Goal: Task Accomplishment & Management: Manage account settings

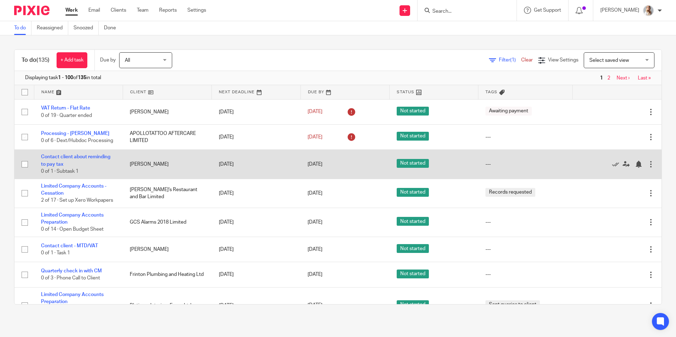
click at [72, 153] on td "Contact client about reminding to pay tax 0 of 1 · Subtask 1" at bounding box center [78, 164] width 89 height 29
click at [73, 156] on link "Contact client about reminding to pay tax" at bounding box center [75, 160] width 69 height 12
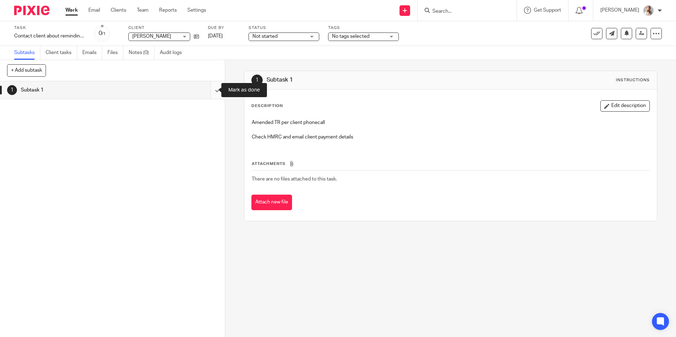
click at [215, 91] on input "submit" at bounding box center [112, 90] width 225 height 18
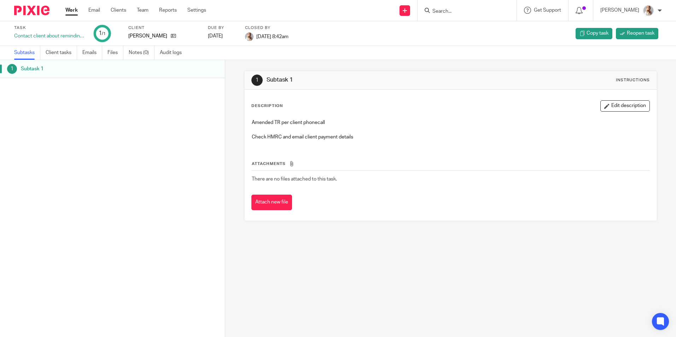
click at [84, 9] on ul "Work Email Clients Team Reports Settings" at bounding box center [140, 10] width 151 height 7
click at [76, 8] on link "Work" at bounding box center [71, 10] width 12 height 7
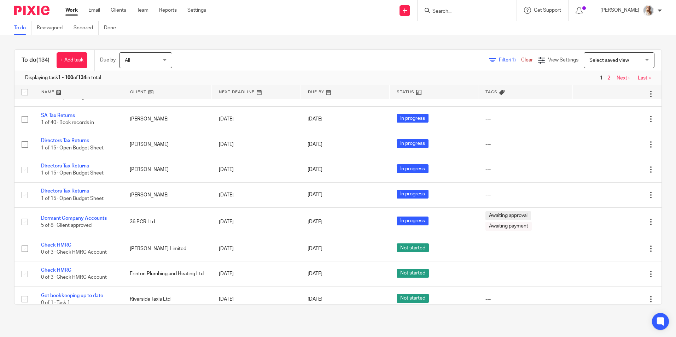
scroll to position [283, 0]
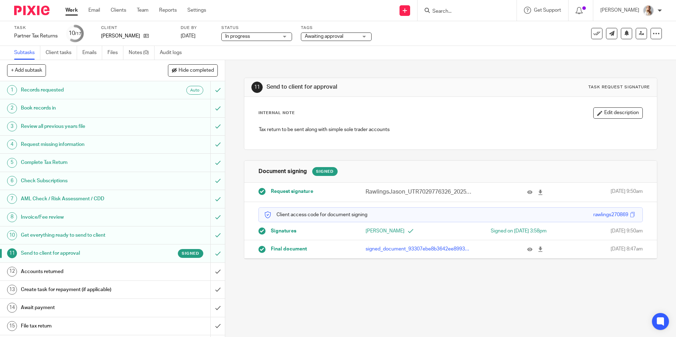
click at [327, 37] on span "Awaiting approval" at bounding box center [324, 36] width 39 height 5
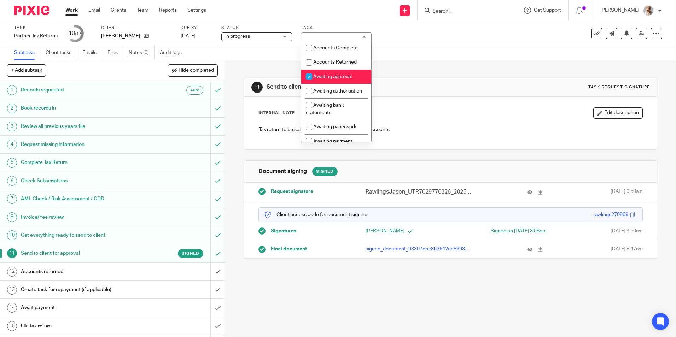
click at [334, 81] on li "Awaiting approval" at bounding box center [336, 77] width 70 height 14
checkbox input "false"
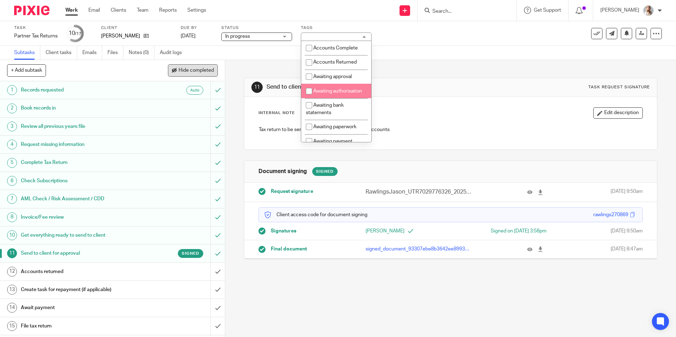
click at [185, 67] on button "Hide completed" at bounding box center [193, 70] width 50 height 12
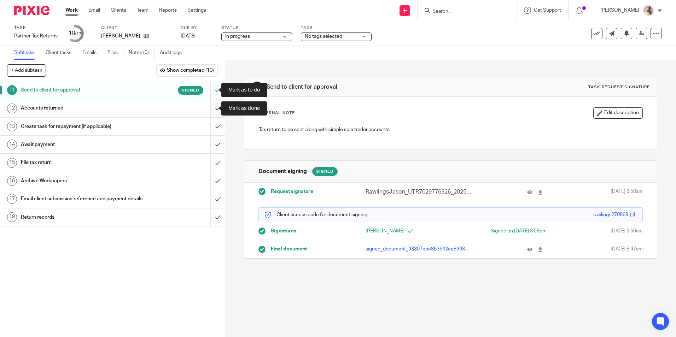
click at [211, 107] on input "submit" at bounding box center [112, 108] width 225 height 18
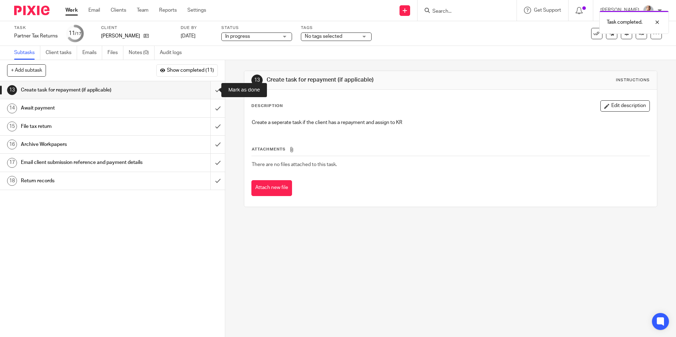
click at [213, 92] on input "submit" at bounding box center [112, 90] width 225 height 18
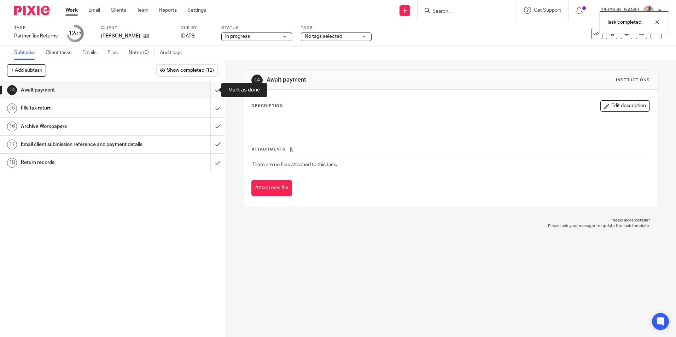
click at [211, 89] on input "submit" at bounding box center [112, 90] width 225 height 18
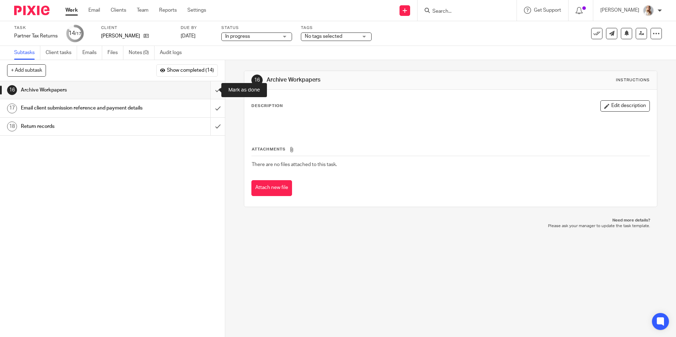
click at [214, 91] on input "submit" at bounding box center [112, 90] width 225 height 18
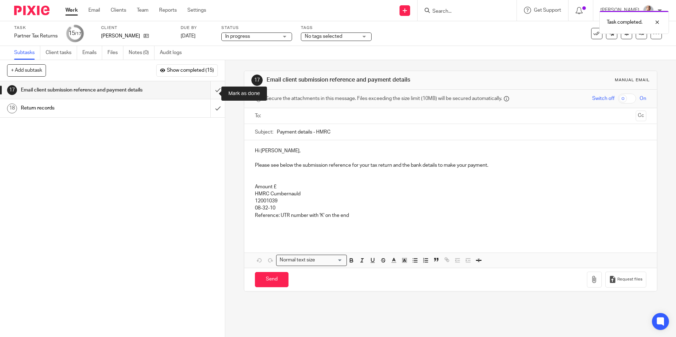
click at [213, 92] on input "submit" at bounding box center [112, 90] width 225 height 18
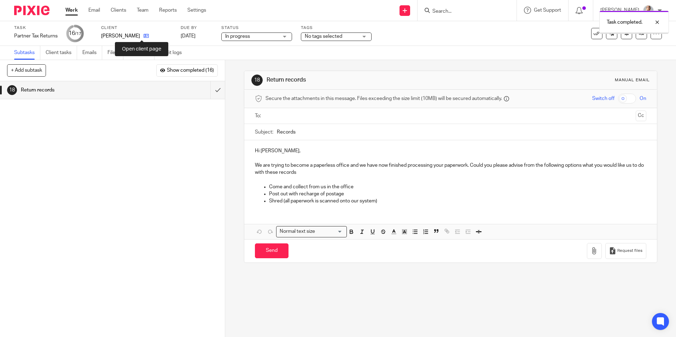
drag, startPoint x: 0, startPoint y: 0, endPoint x: 143, endPoint y: 38, distance: 148.2
click at [144, 38] on icon at bounding box center [146, 35] width 5 height 5
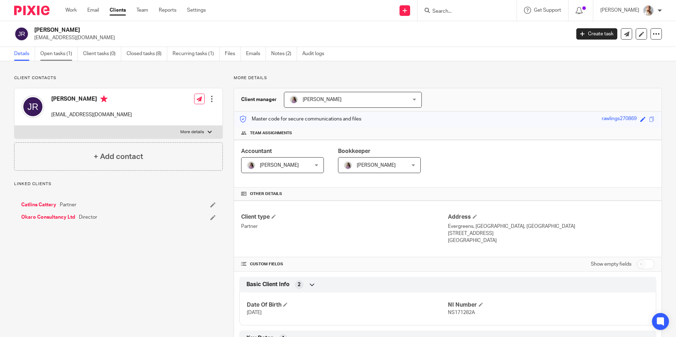
click at [52, 60] on link "Open tasks (1)" at bounding box center [58, 54] width 37 height 14
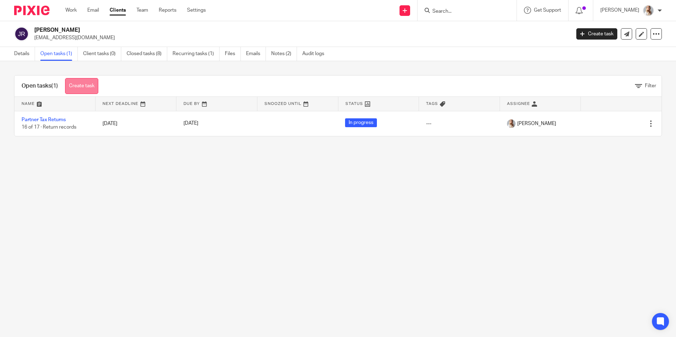
click at [76, 82] on link "Create task" at bounding box center [81, 86] width 33 height 16
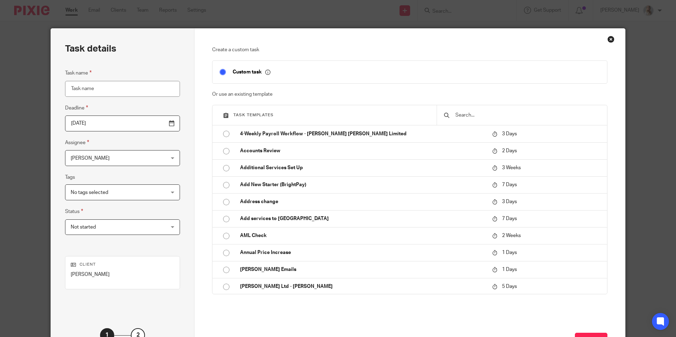
click at [477, 117] on input "text" at bounding box center [527, 115] width 145 height 8
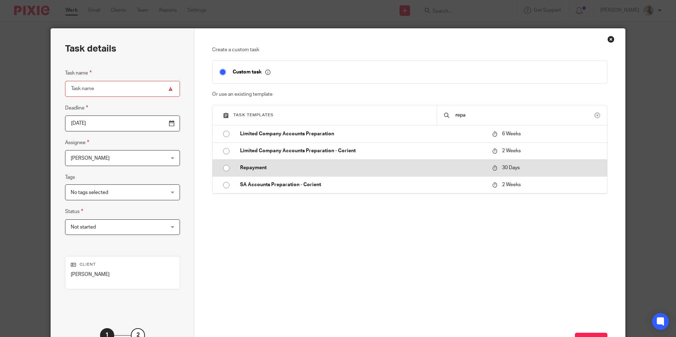
type input "repa"
click at [442, 170] on p "Repayment" at bounding box center [362, 167] width 245 height 7
type input "2025-09-19"
type input "Repayment"
checkbox input "false"
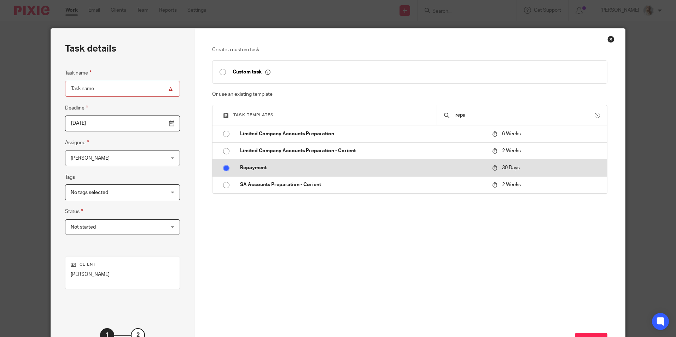
radio input "true"
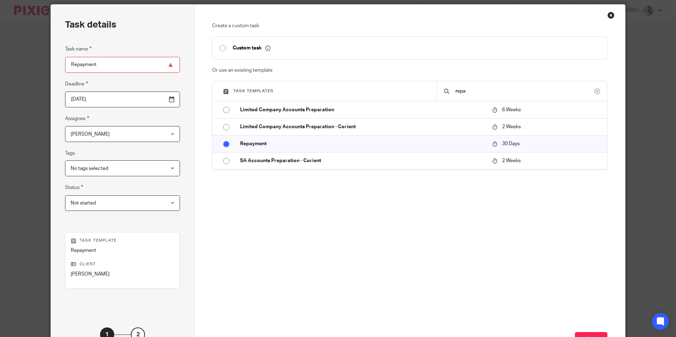
scroll to position [35, 0]
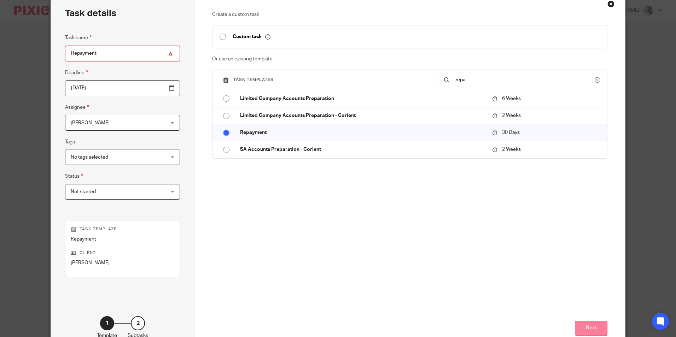
click at [584, 330] on button "Next" at bounding box center [591, 328] width 33 height 15
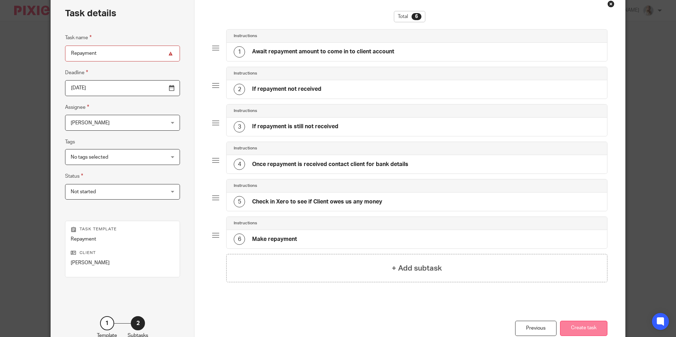
click at [579, 327] on button "Create task" at bounding box center [583, 328] width 47 height 15
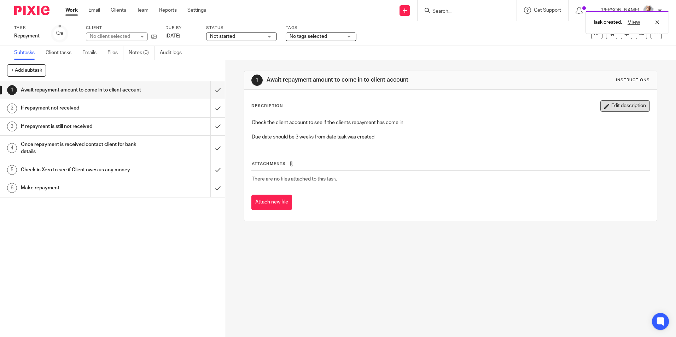
click at [613, 109] on button "Edit description" at bounding box center [624, 105] width 49 height 11
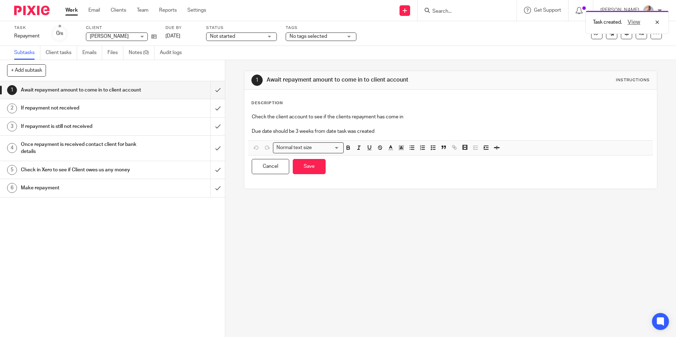
click at [409, 132] on p "Due date should be 3 weeks from date task was created" at bounding box center [450, 131] width 397 height 7
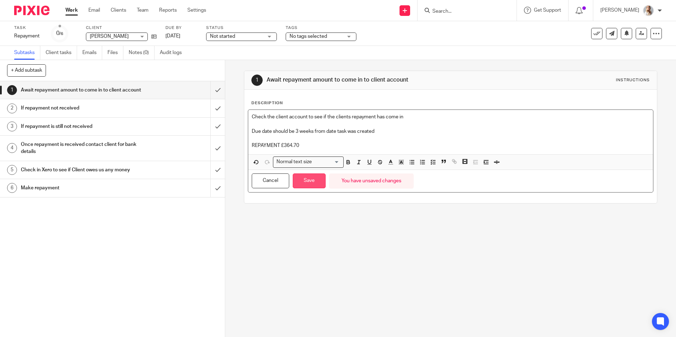
click at [299, 183] on button "Save" at bounding box center [309, 181] width 33 height 15
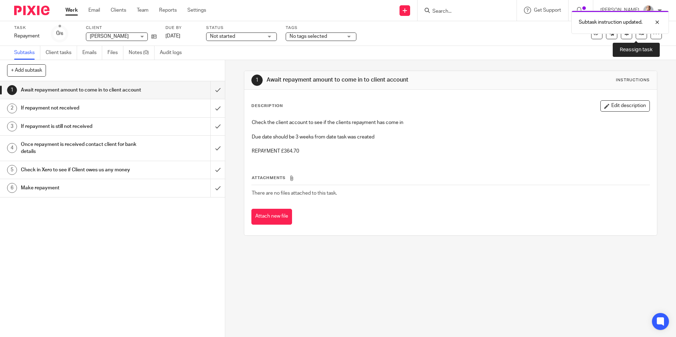
click at [635, 40] on div "Task Repayment Save Repayment 0 /6 Client Jason Rawlings Jason Rawlings No clie…" at bounding box center [338, 33] width 648 height 17
click at [636, 36] on link at bounding box center [641, 33] width 11 height 11
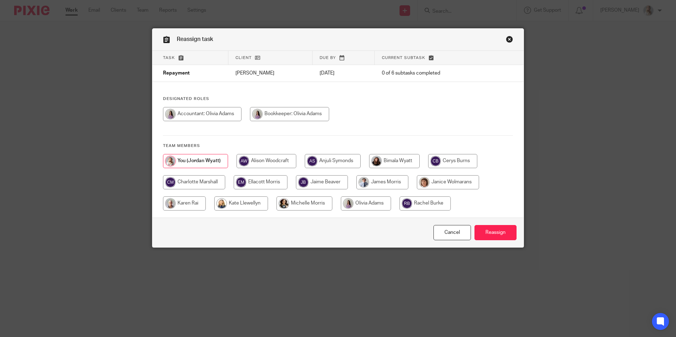
click at [198, 197] on input "radio" at bounding box center [184, 204] width 43 height 14
radio input "true"
click at [487, 234] on input "Reassign" at bounding box center [495, 232] width 42 height 15
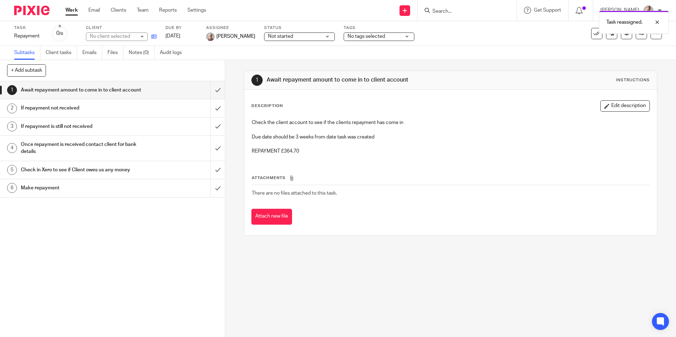
click at [155, 40] on link at bounding box center [152, 36] width 9 height 7
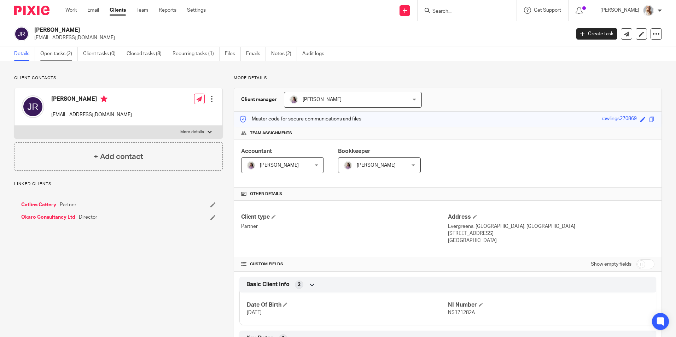
click at [51, 55] on link "Open tasks (2)" at bounding box center [58, 54] width 37 height 14
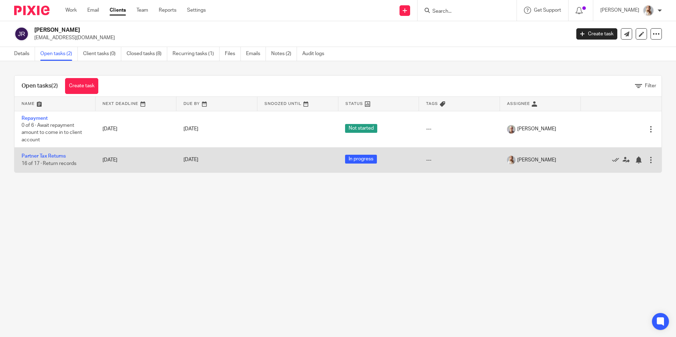
click at [35, 152] on td "Partner Tax Returns 16 of 17 · Return records" at bounding box center [54, 159] width 81 height 25
click at [40, 159] on td "Partner Tax Returns 16 of 17 · Return records" at bounding box center [54, 159] width 81 height 25
click at [59, 157] on link "Partner Tax Returns" at bounding box center [44, 156] width 44 height 5
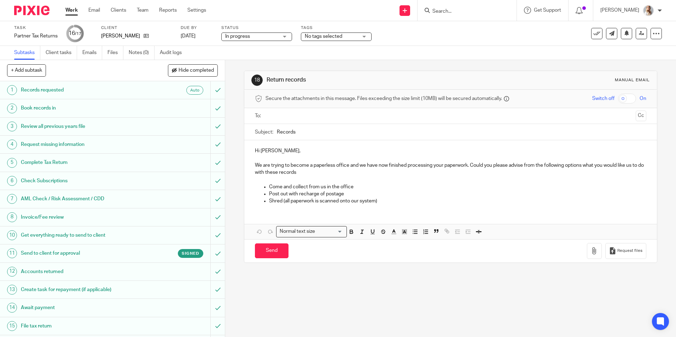
scroll to position [60, 0]
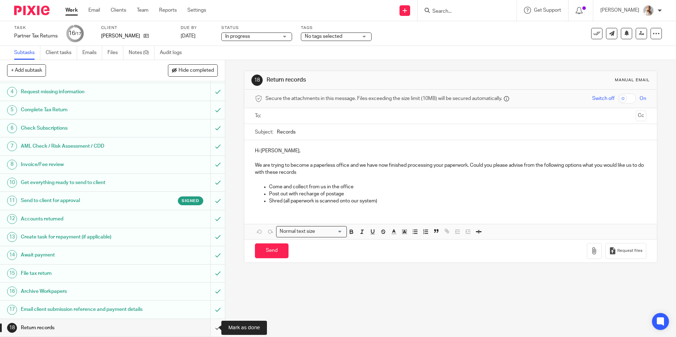
click at [214, 329] on input "submit" at bounding box center [112, 328] width 225 height 18
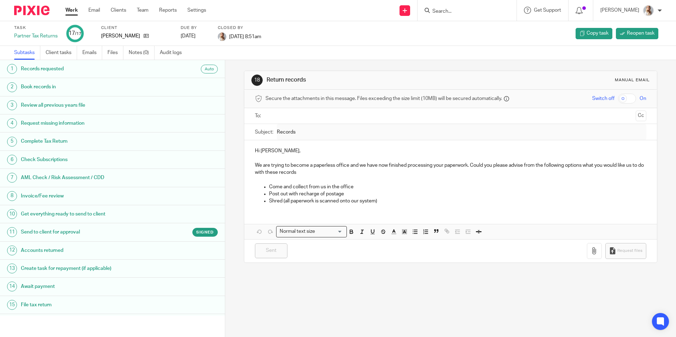
click at [71, 5] on div "Work Email Clients Team Reports Settings Work Email Clients Team Reports Settin…" at bounding box center [137, 10] width 158 height 21
click at [72, 11] on link "Work" at bounding box center [71, 10] width 12 height 7
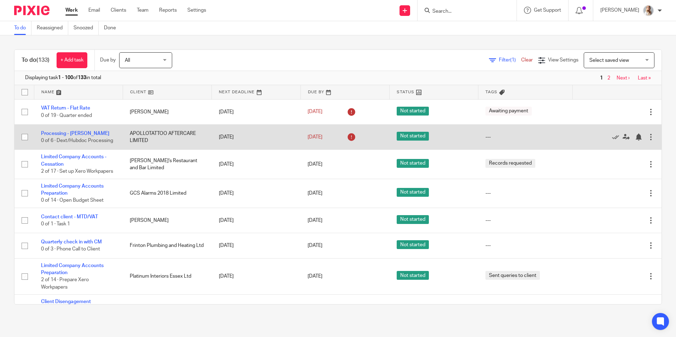
drag, startPoint x: 65, startPoint y: 132, endPoint x: 63, endPoint y: 125, distance: 6.6
click at [65, 132] on link "Processing - [PERSON_NAME]" at bounding box center [75, 133] width 68 height 5
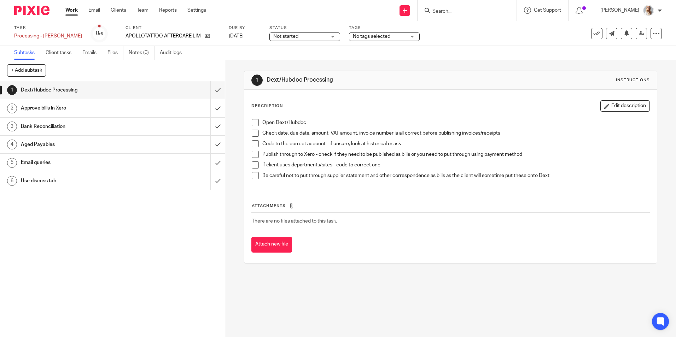
click at [451, 10] on input "Search" at bounding box center [464, 11] width 64 height 6
click at [593, 32] on icon at bounding box center [596, 33] width 7 height 7
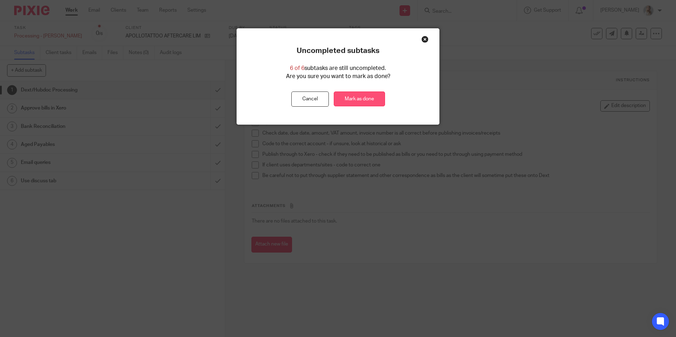
click at [380, 98] on link "Mark as done" at bounding box center [359, 99] width 51 height 15
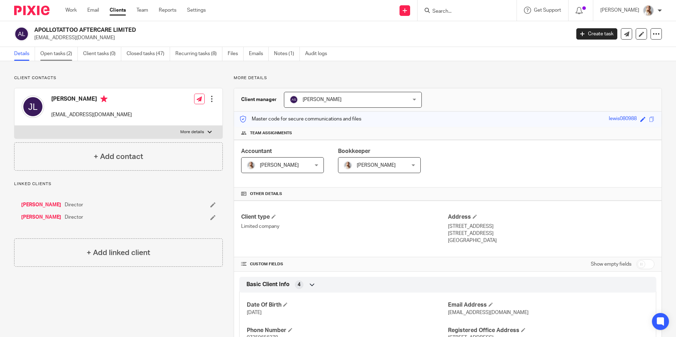
click at [52, 58] on link "Open tasks (2)" at bounding box center [58, 54] width 37 height 14
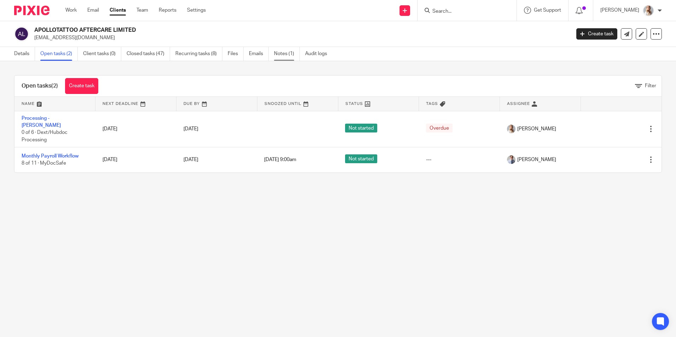
click at [281, 59] on link "Notes (1)" at bounding box center [287, 54] width 26 height 14
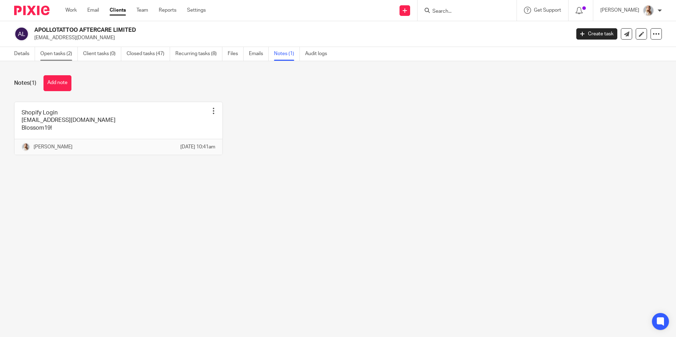
click at [53, 57] on link "Open tasks (2)" at bounding box center [58, 54] width 37 height 14
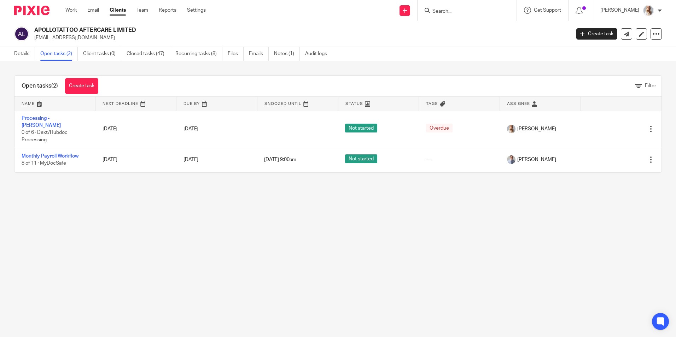
click at [468, 16] on div at bounding box center [466, 10] width 99 height 21
click at [461, 11] on input "Search" at bounding box center [464, 11] width 64 height 6
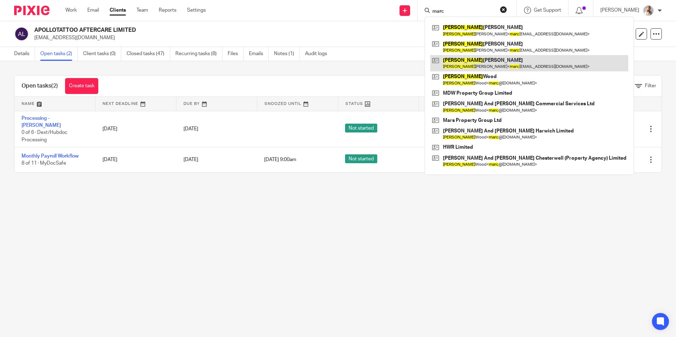
type input "marc"
click at [459, 68] on link at bounding box center [529, 63] width 198 height 16
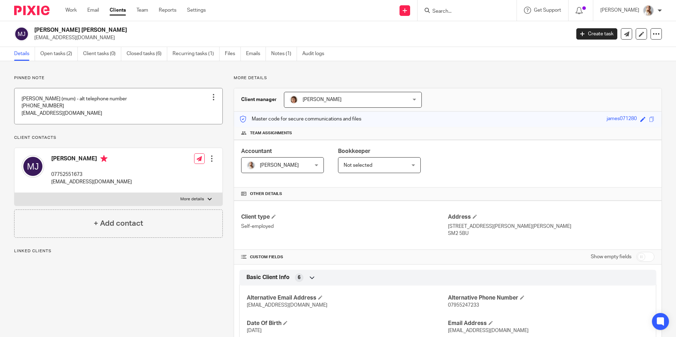
click at [92, 120] on link at bounding box center [118, 106] width 208 height 36
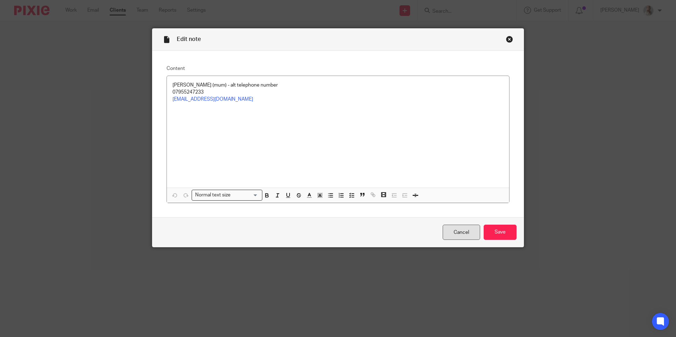
click at [451, 232] on link "Cancel" at bounding box center [461, 232] width 37 height 15
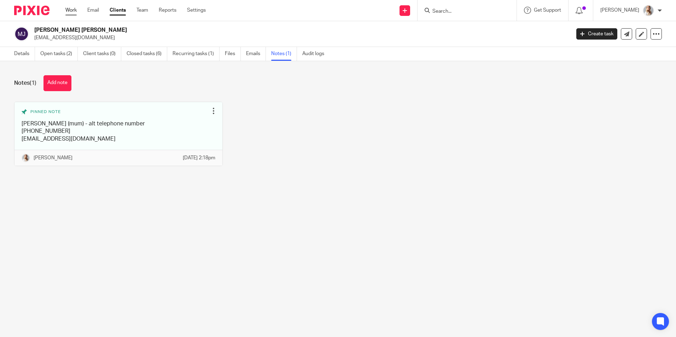
click at [72, 11] on link "Work" at bounding box center [70, 10] width 11 height 7
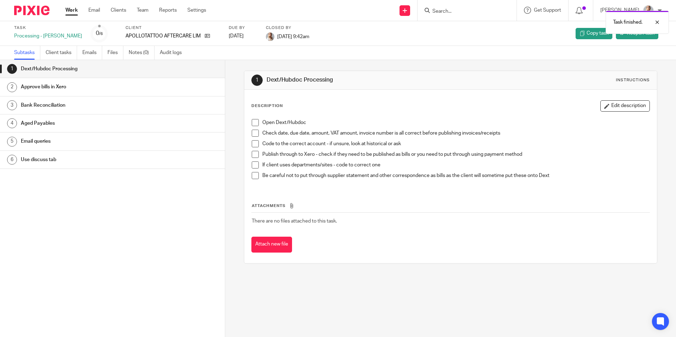
click at [76, 13] on link "Work" at bounding box center [71, 10] width 12 height 7
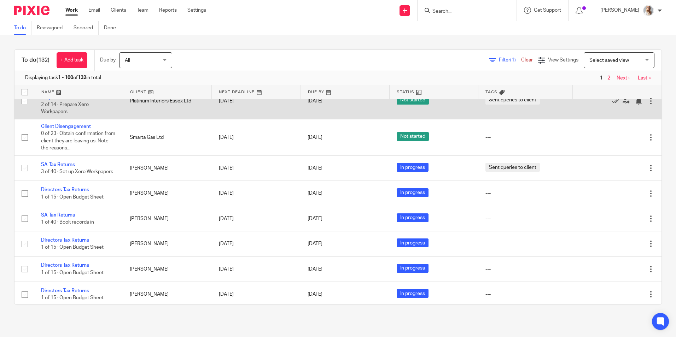
scroll to position [177, 0]
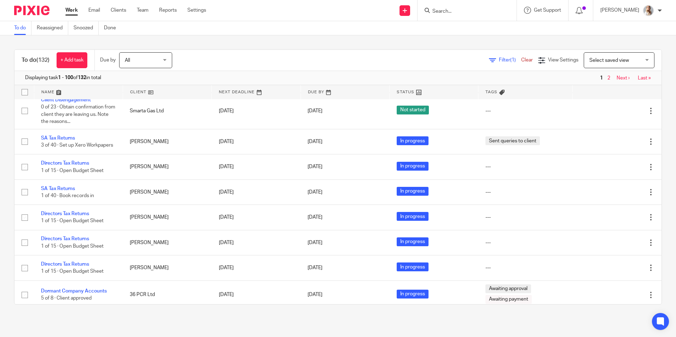
click at [476, 8] on form at bounding box center [469, 10] width 75 height 9
click at [474, 16] on div at bounding box center [466, 10] width 99 height 21
click at [449, 16] on div at bounding box center [466, 10] width 99 height 21
click at [449, 11] on input "Search" at bounding box center [464, 11] width 64 height 6
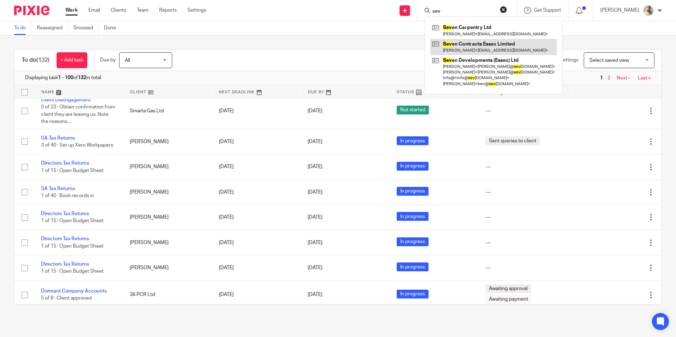
type input "sev"
click at [461, 46] on link at bounding box center [493, 47] width 127 height 16
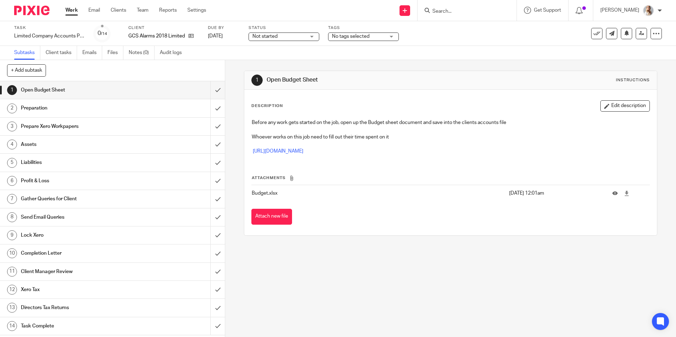
click at [338, 35] on span "No tags selected" at bounding box center [350, 36] width 37 height 5
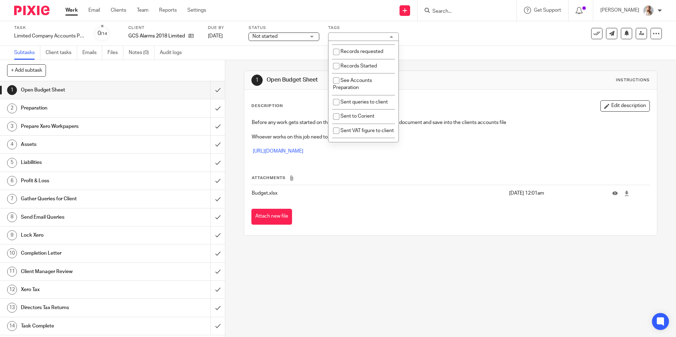
scroll to position [198, 0]
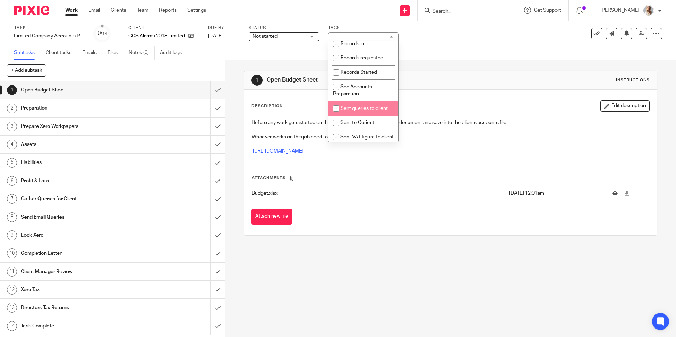
click at [358, 111] on span "Sent queries to client" at bounding box center [363, 108] width 47 height 5
checkbox input "true"
click at [241, 133] on div "1 Open Budget Sheet Instructions Description Edit description Before any work g…" at bounding box center [450, 198] width 451 height 277
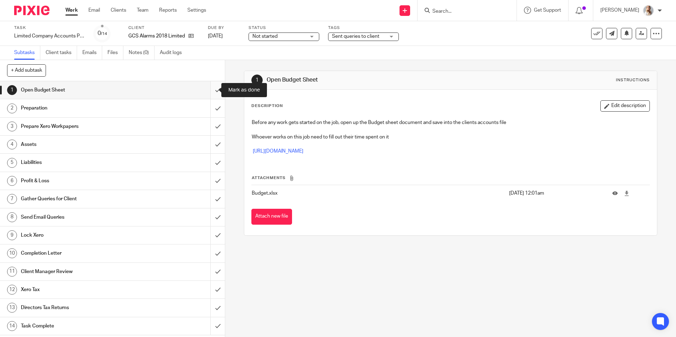
click at [210, 92] on input "submit" at bounding box center [112, 90] width 225 height 18
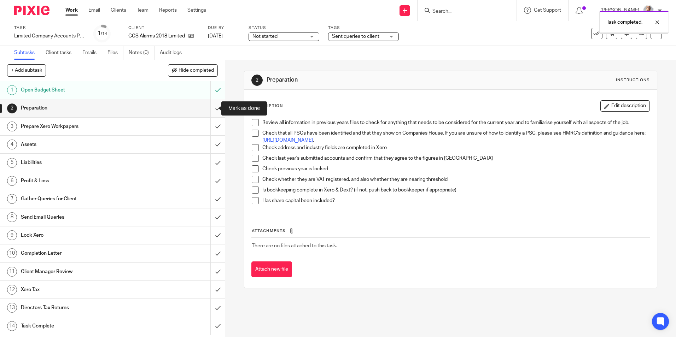
click at [212, 110] on input "submit" at bounding box center [112, 108] width 225 height 18
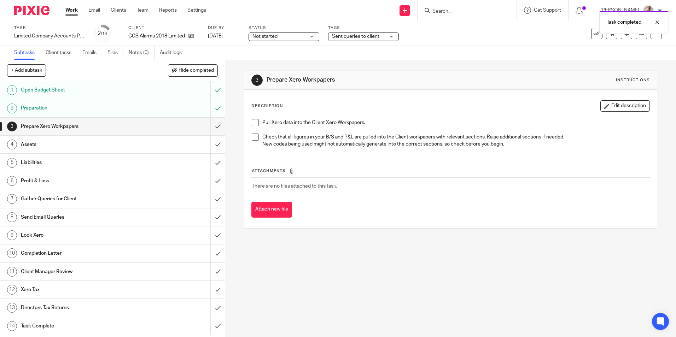
click at [70, 12] on link "Work" at bounding box center [71, 10] width 12 height 7
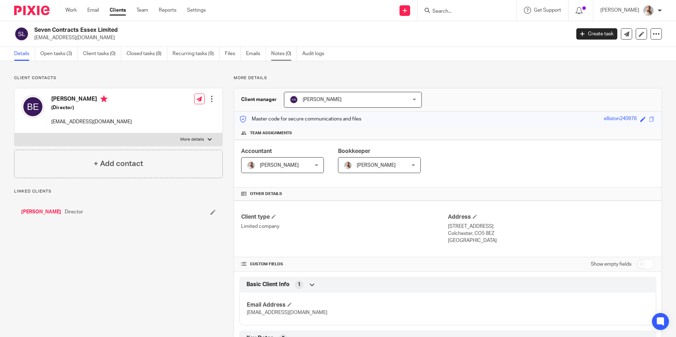
click at [280, 53] on link "Notes (0)" at bounding box center [284, 54] width 26 height 14
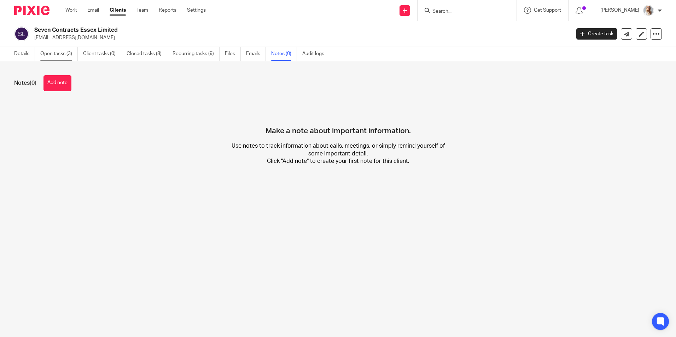
click at [67, 52] on link "Open tasks (3)" at bounding box center [58, 54] width 37 height 14
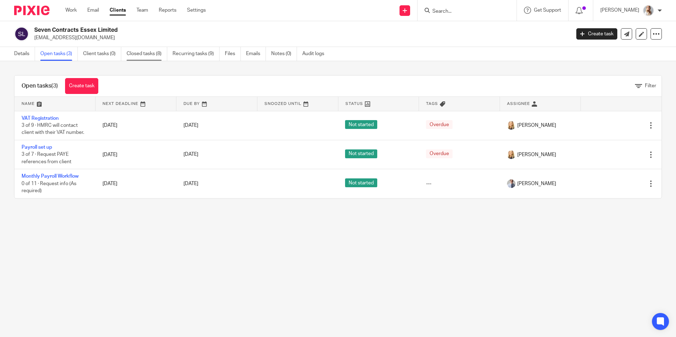
click at [138, 58] on link "Closed tasks (8)" at bounding box center [147, 54] width 41 height 14
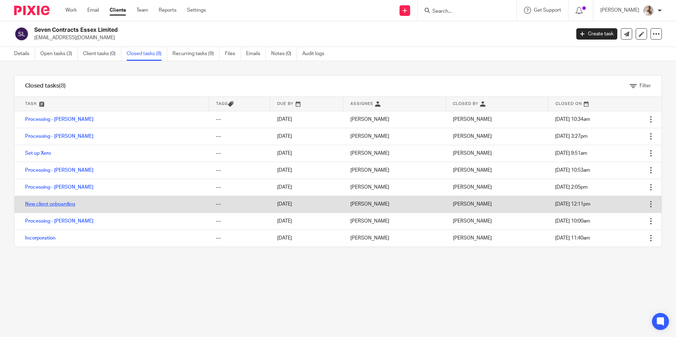
click at [48, 204] on link "New client onboarding" at bounding box center [50, 204] width 50 height 5
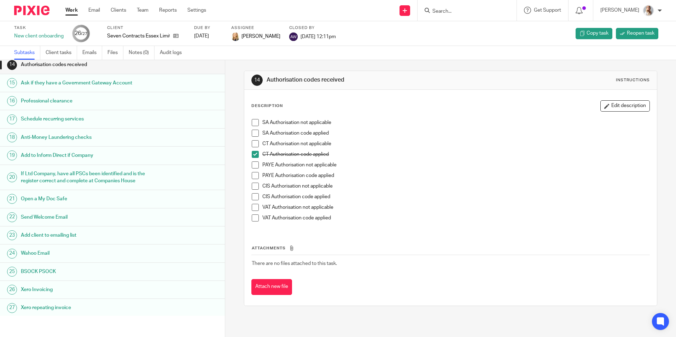
scroll to position [256, 0]
click at [72, 12] on link "Work" at bounding box center [71, 10] width 12 height 7
